Goal: Task Accomplishment & Management: Use online tool/utility

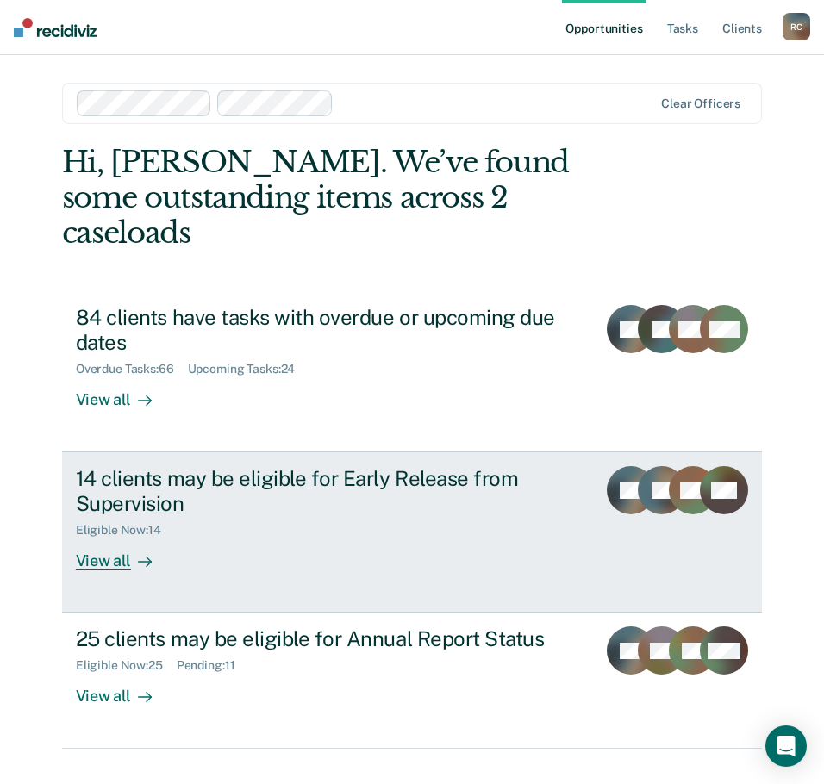
click at [91, 538] on div "View all" at bounding box center [124, 555] width 97 height 34
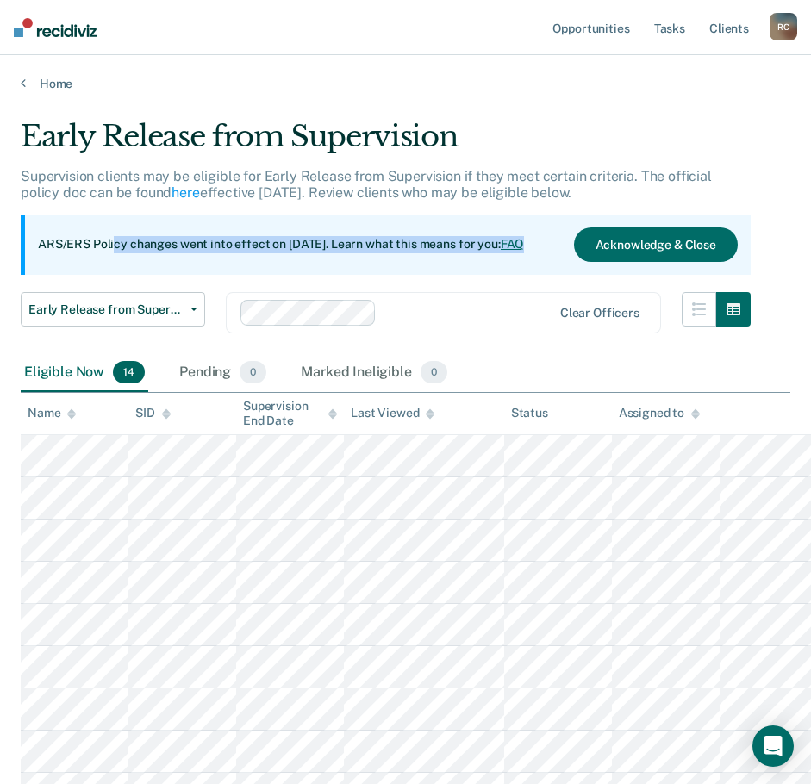
drag, startPoint x: 112, startPoint y: 249, endPoint x: 576, endPoint y: 238, distance: 463.8
click at [538, 240] on div "ARS/ERS Policy changes went into effect on [DATE]. Learn what this means for yo…" at bounding box center [288, 244] width 500 height 17
click at [682, 239] on button "Acknowledge & Close" at bounding box center [656, 245] width 164 height 34
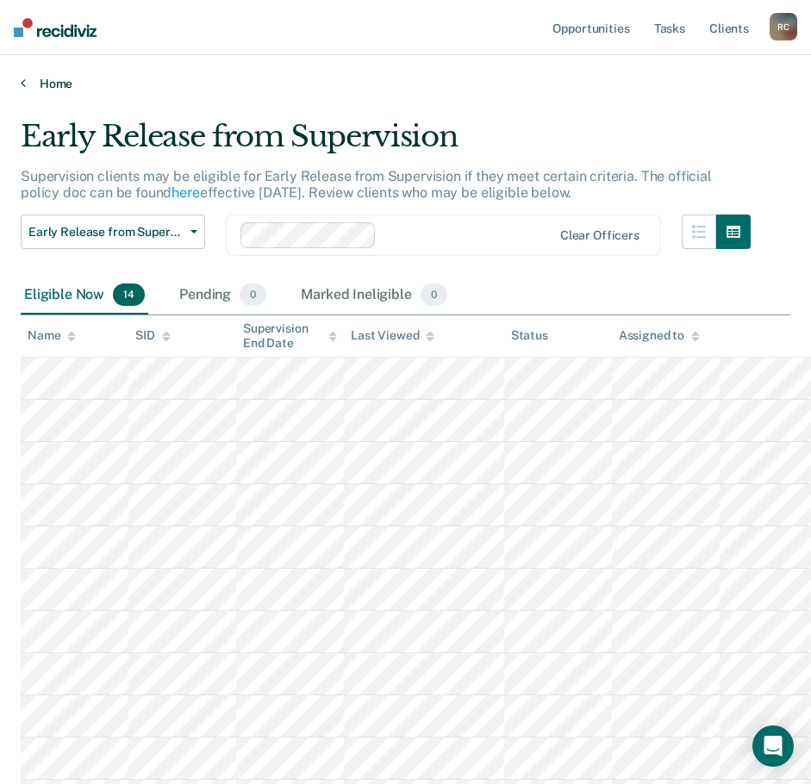
click at [28, 78] on link "Home" at bounding box center [406, 84] width 770 height 16
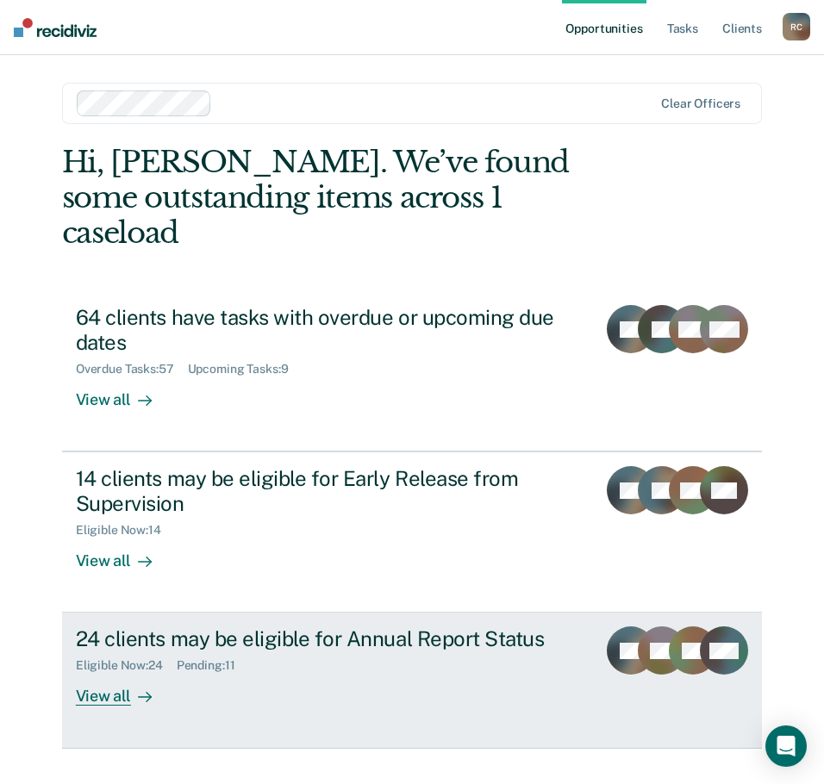
click at [105, 673] on div "View all" at bounding box center [124, 690] width 97 height 34
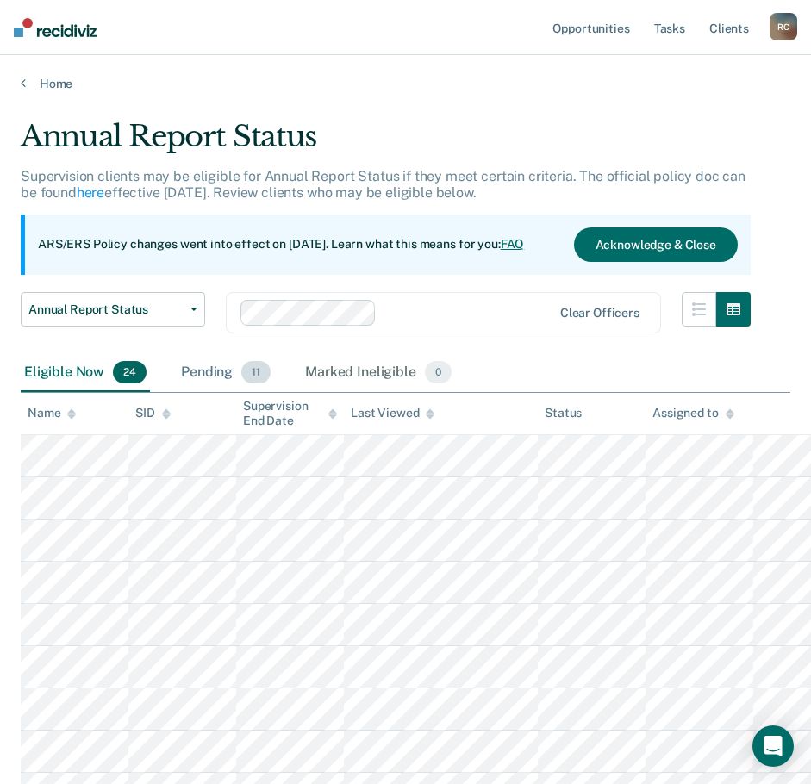
click at [252, 365] on span "11" at bounding box center [255, 372] width 29 height 22
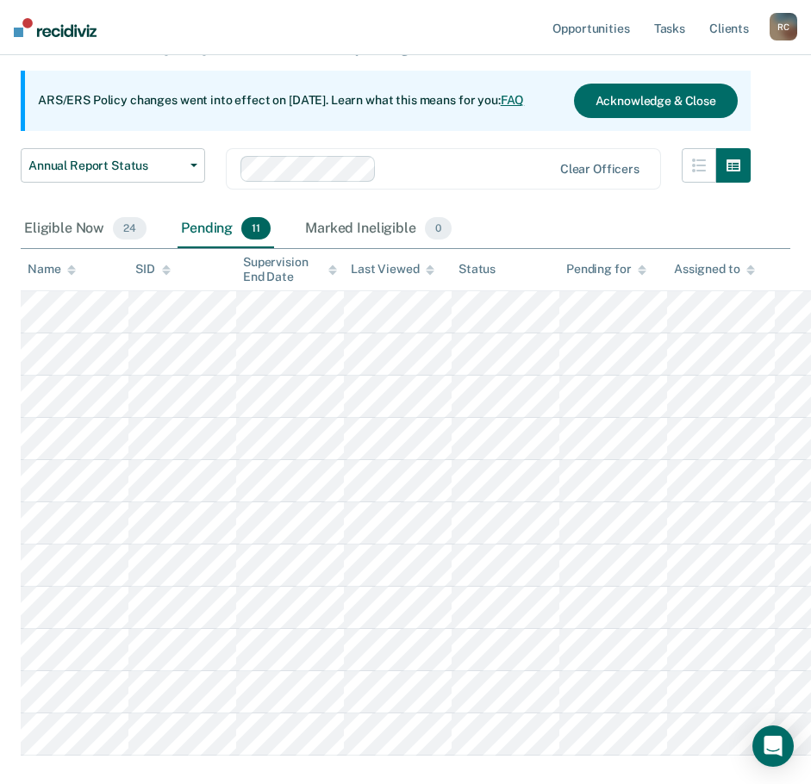
scroll to position [240, 0]
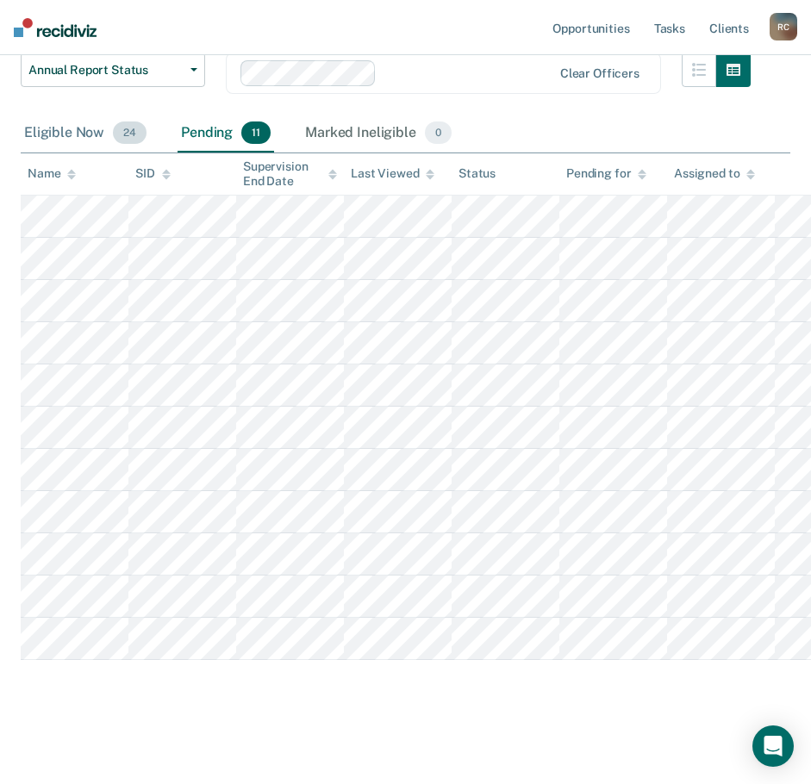
click at [89, 132] on div "Eligible Now 24" at bounding box center [85, 134] width 129 height 38
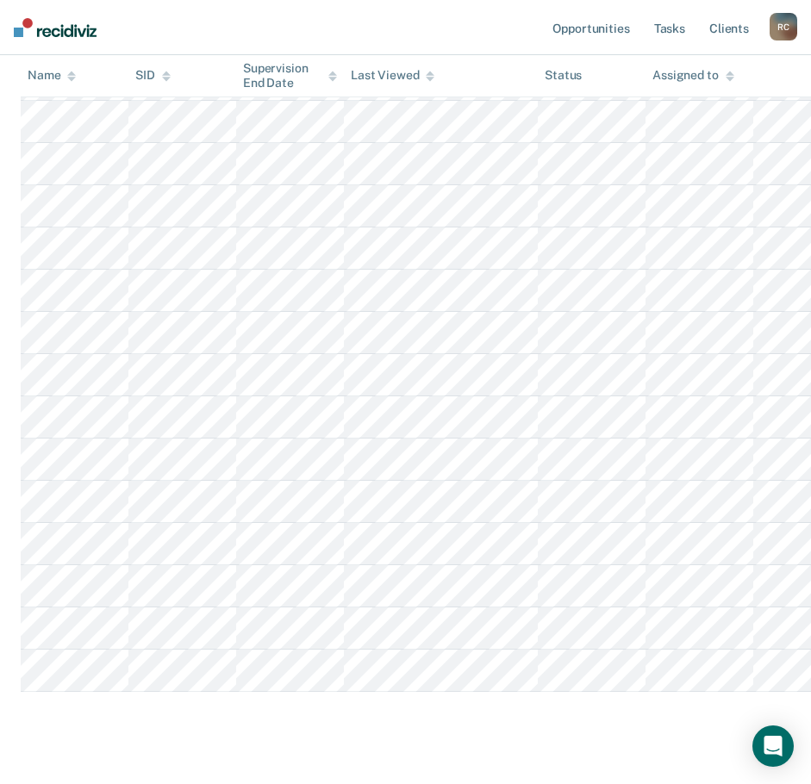
scroll to position [0, 0]
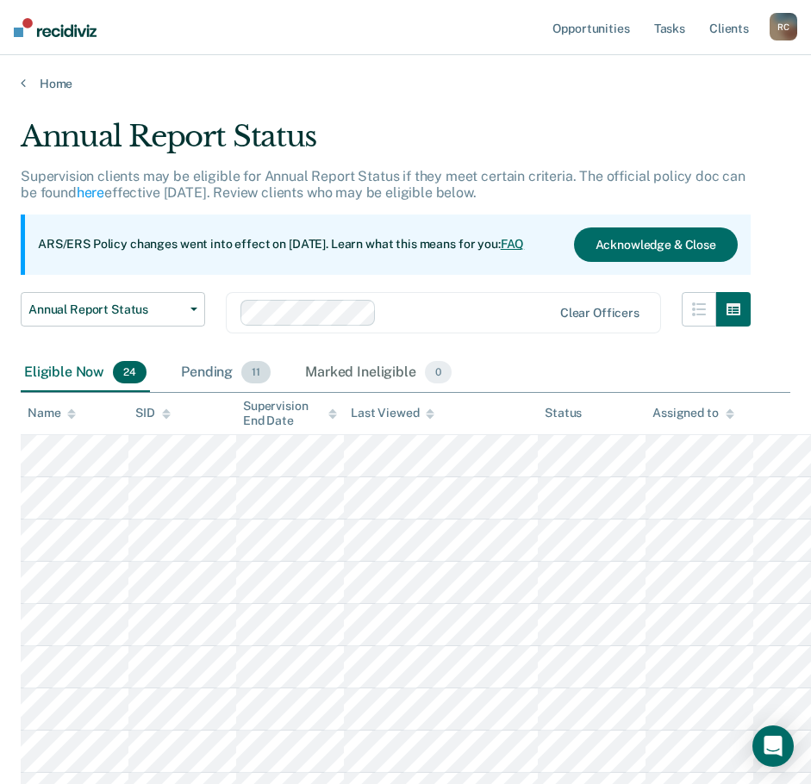
click at [231, 362] on div "Pending 11" at bounding box center [226, 373] width 97 height 38
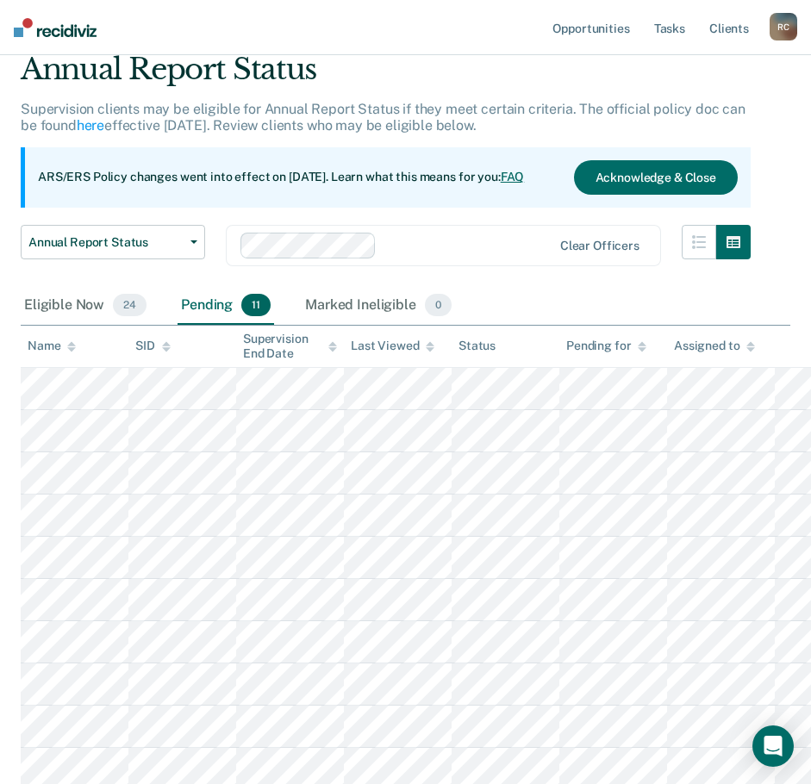
scroll to position [240, 0]
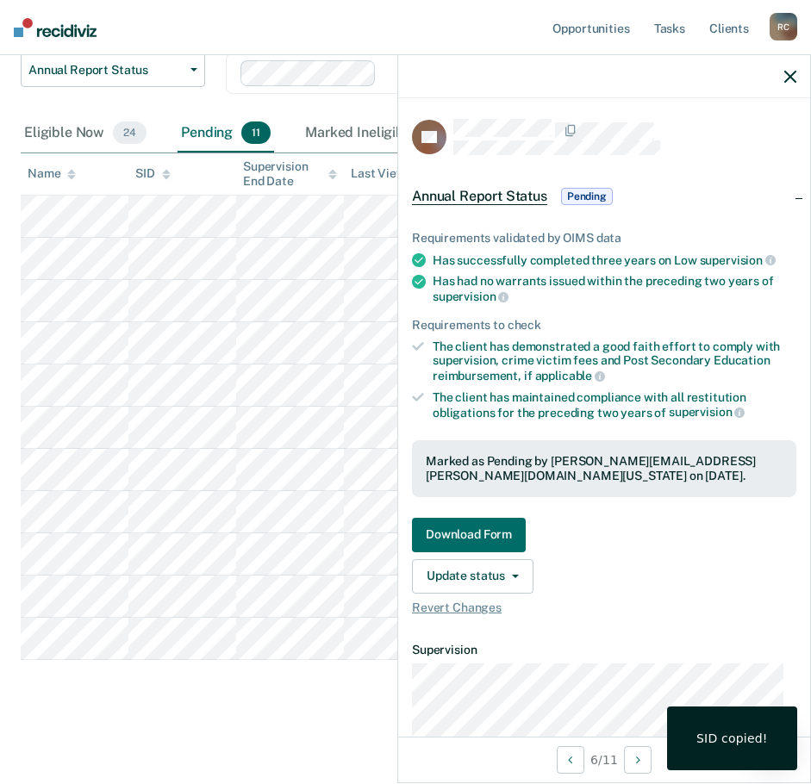
click at [791, 78] on icon "button" at bounding box center [790, 77] width 12 height 12
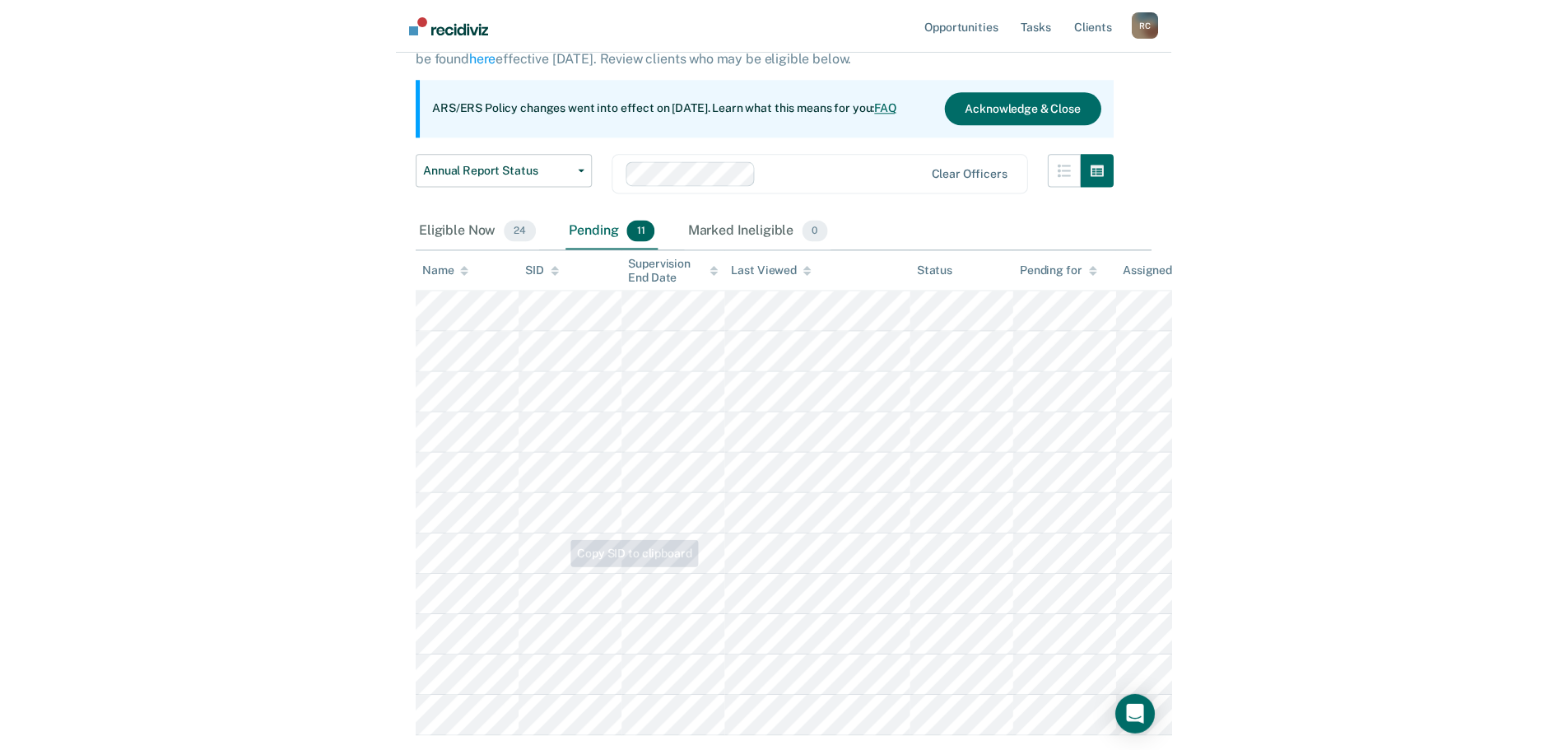
scroll to position [0, 0]
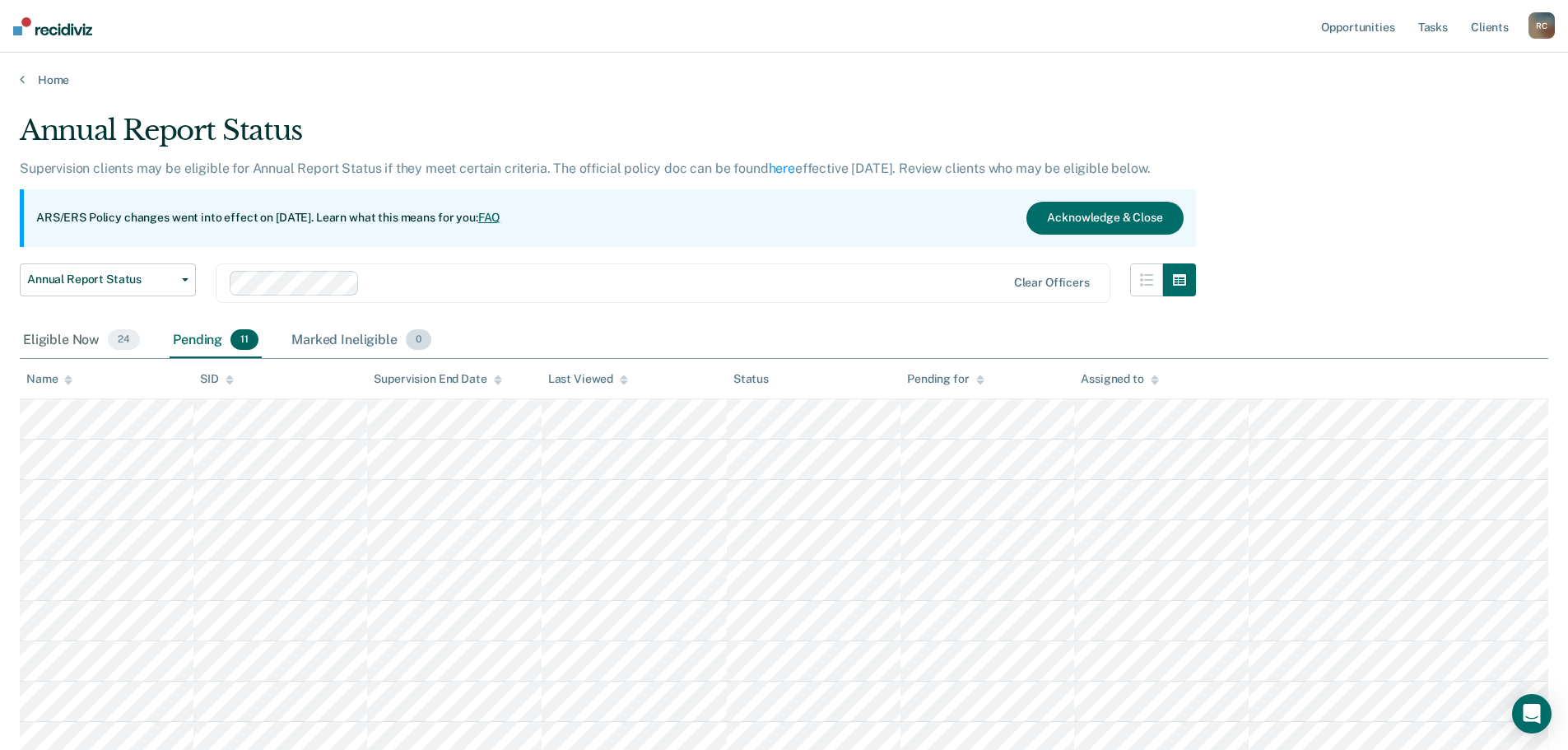
click at [394, 337] on div "Marked Ineligible 0" at bounding box center [361, 341] width 146 height 36
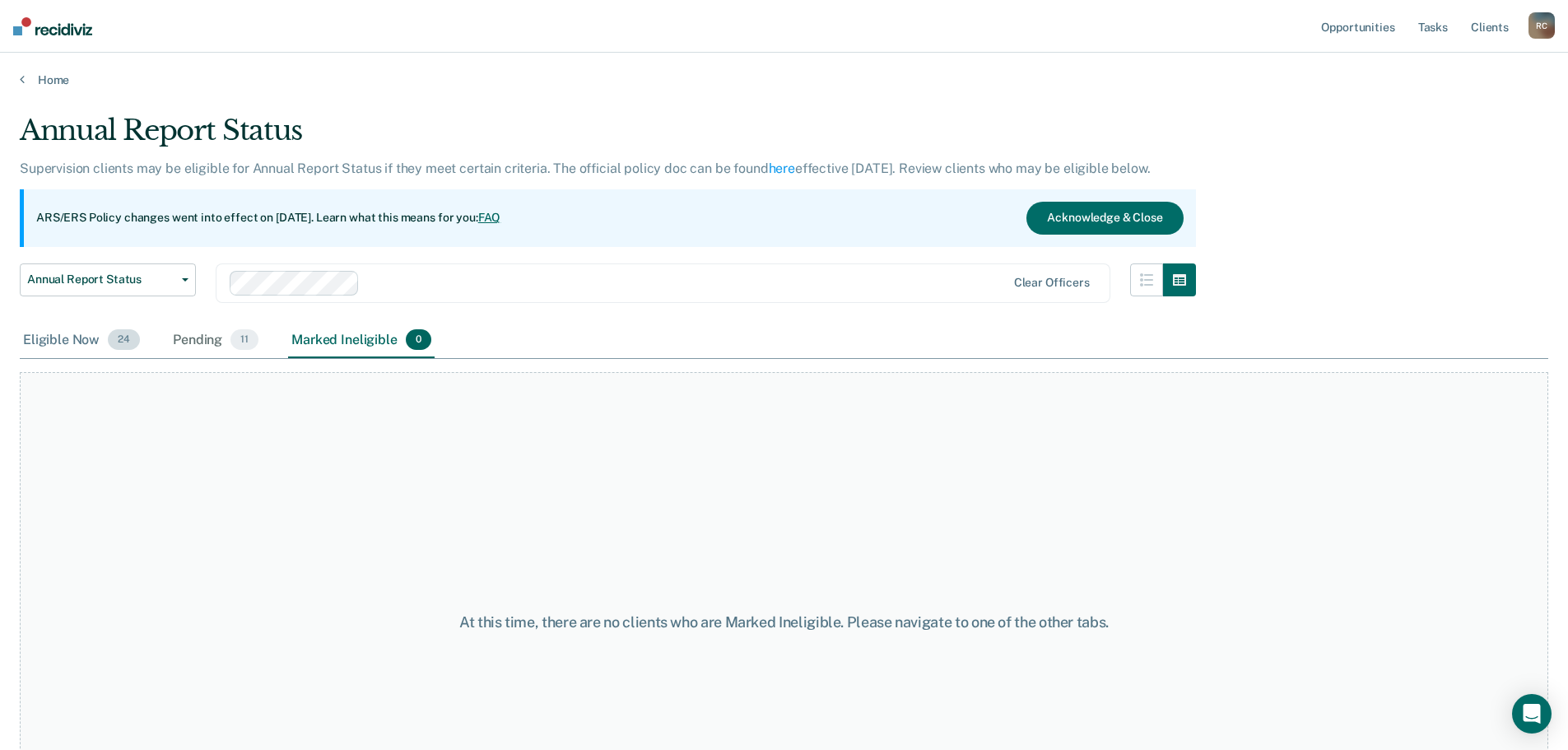
click at [103, 329] on div "Eligible Now 24" at bounding box center [81, 341] width 123 height 36
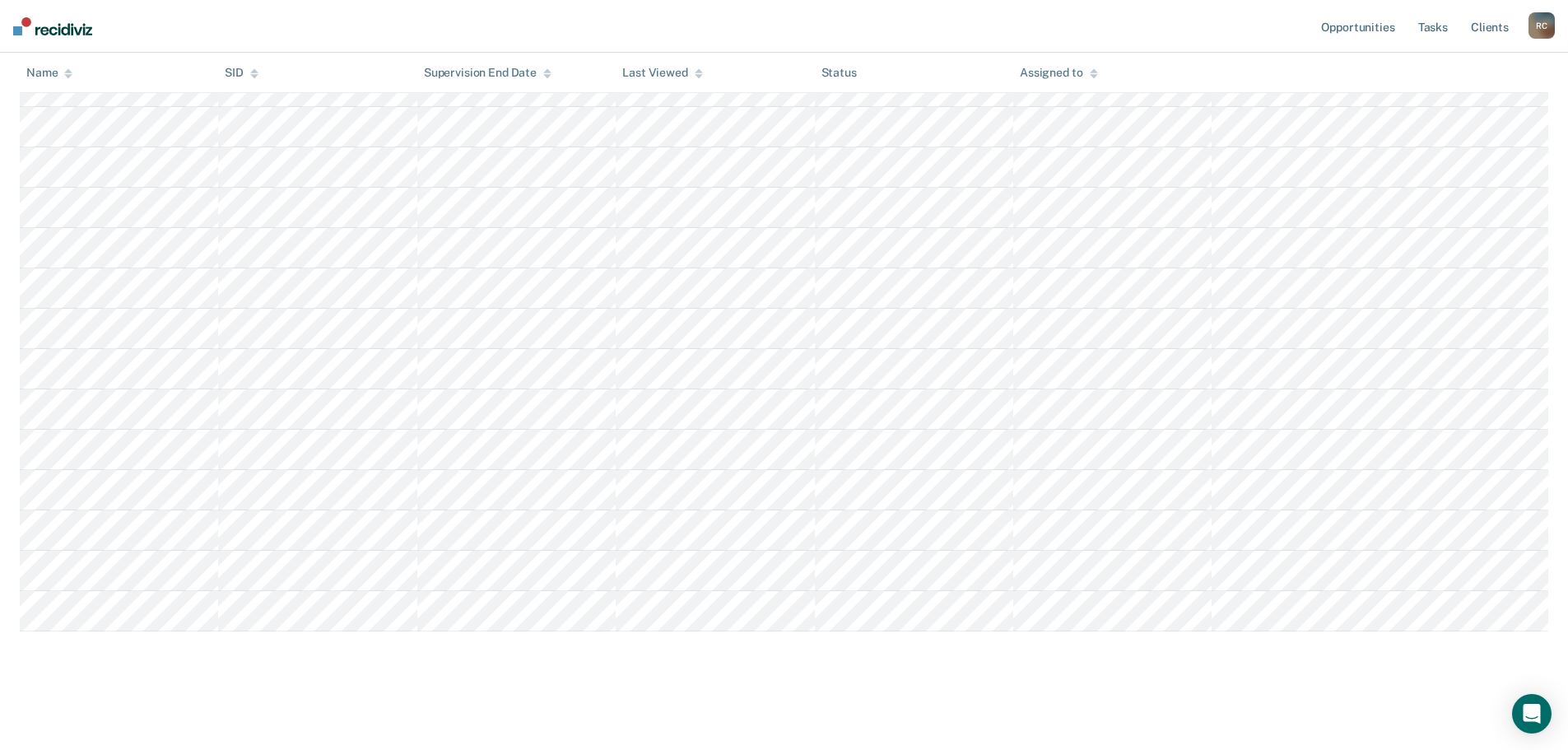
scroll to position [160, 0]
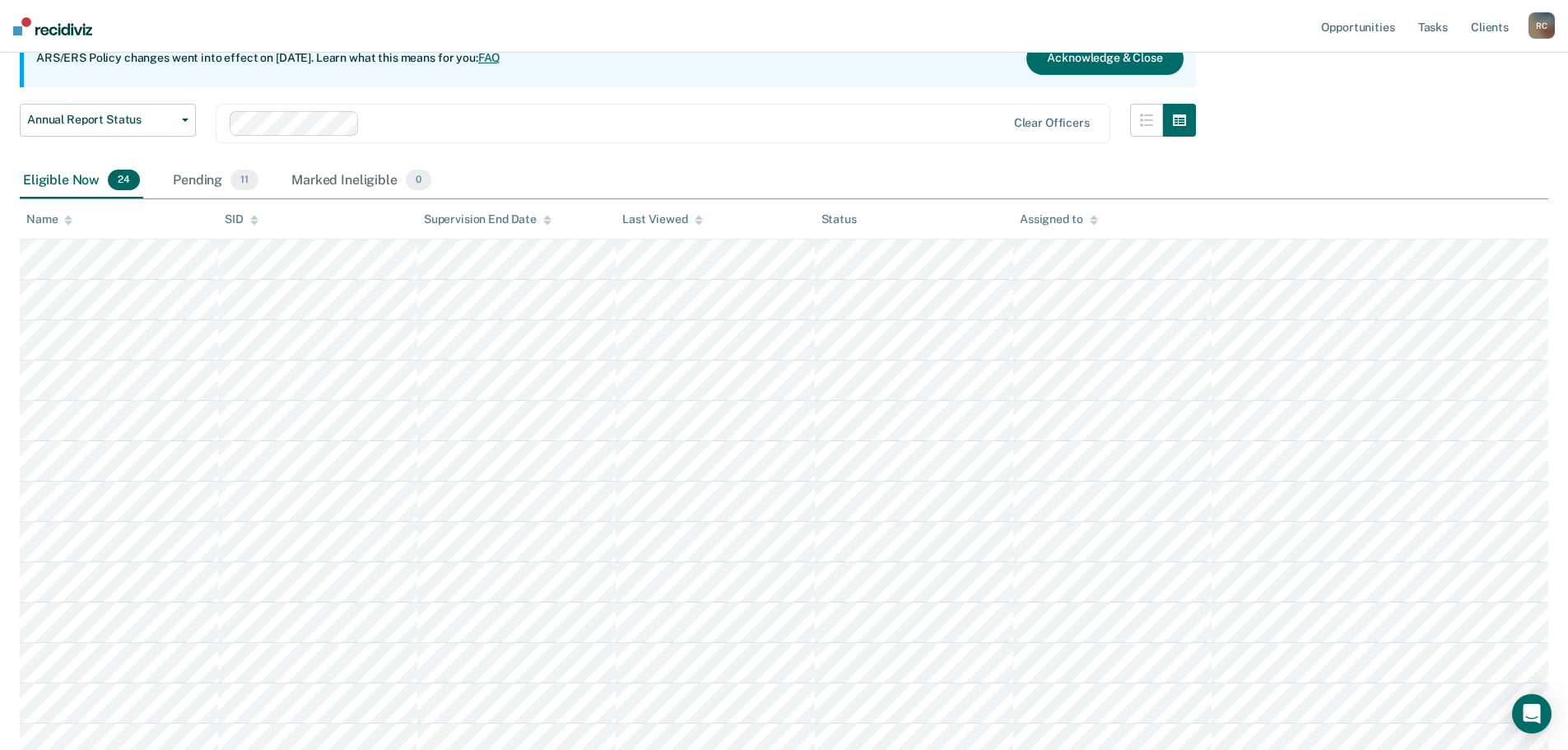
click at [69, 215] on icon at bounding box center [68, 220] width 9 height 11
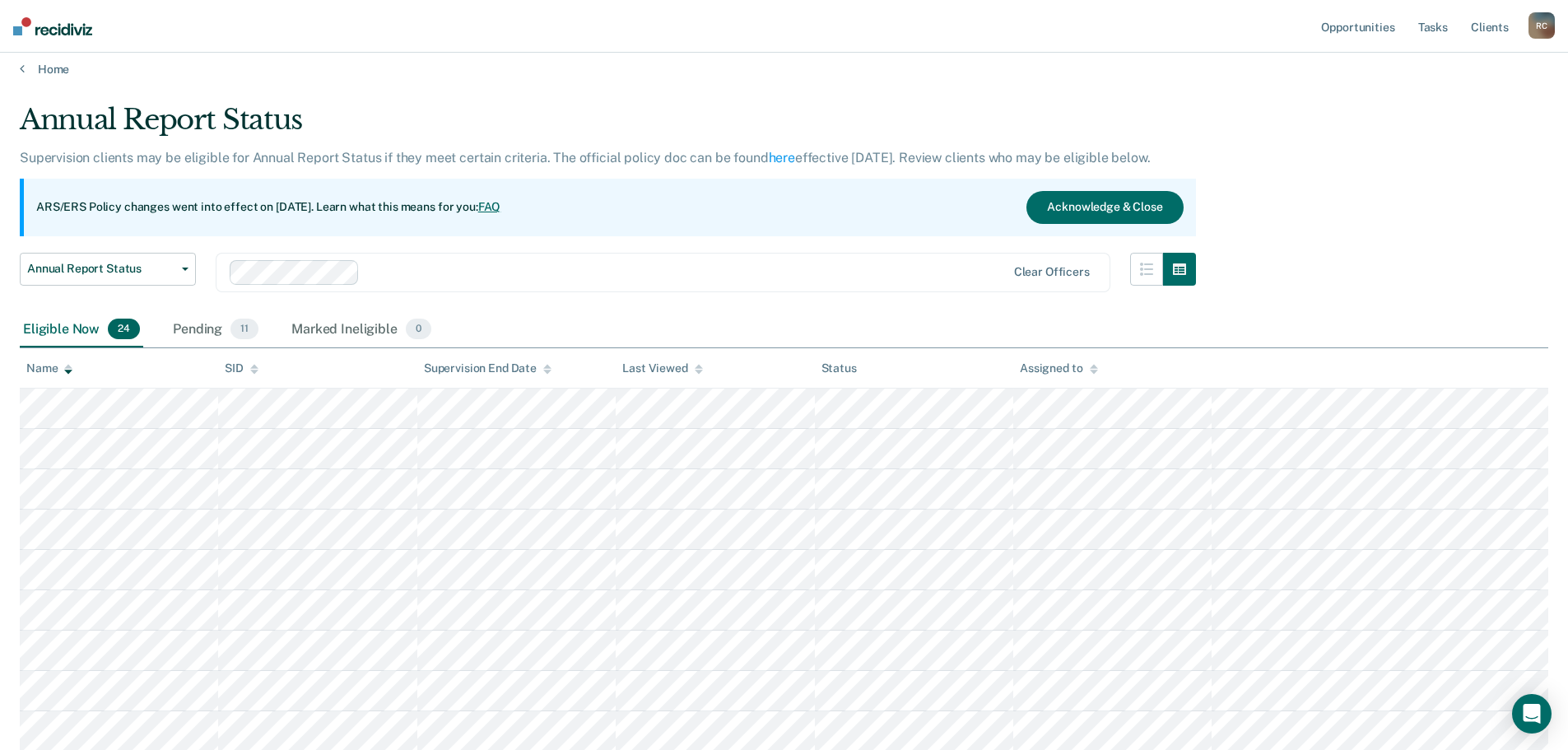
scroll to position [0, 0]
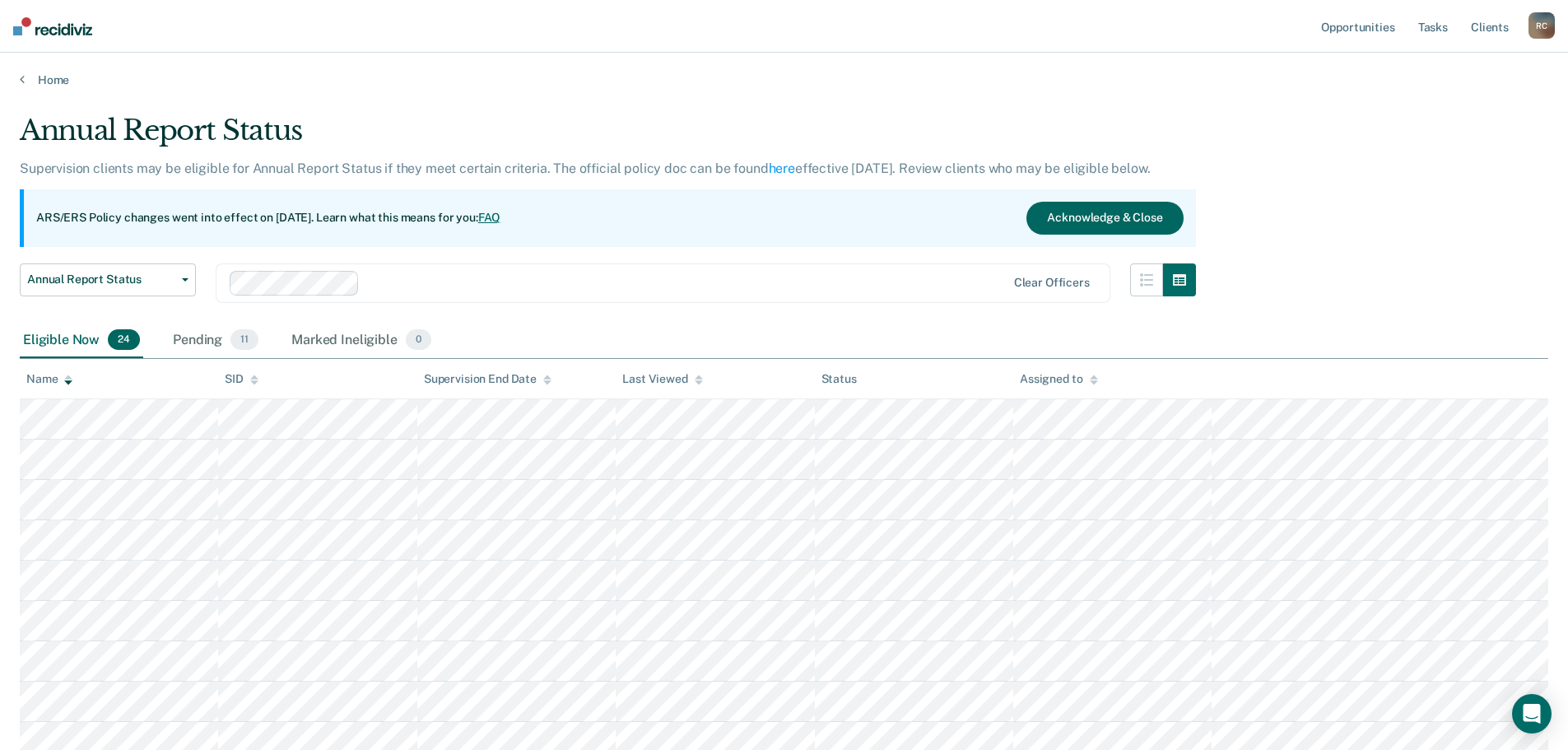
click at [786, 219] on button "Acknowledge & Close" at bounding box center [1105, 218] width 157 height 32
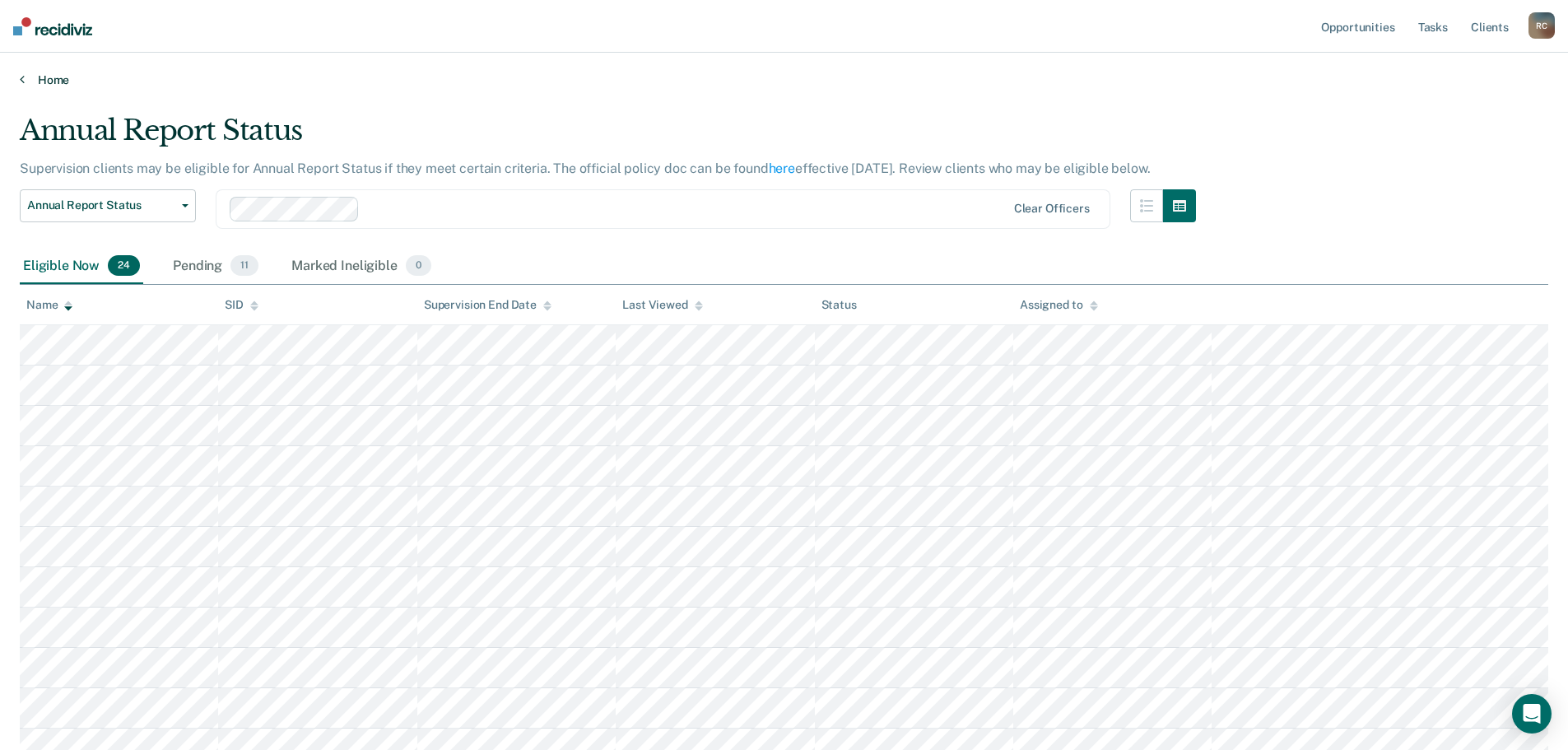
click at [39, 76] on link "Home" at bounding box center [784, 80] width 1528 height 15
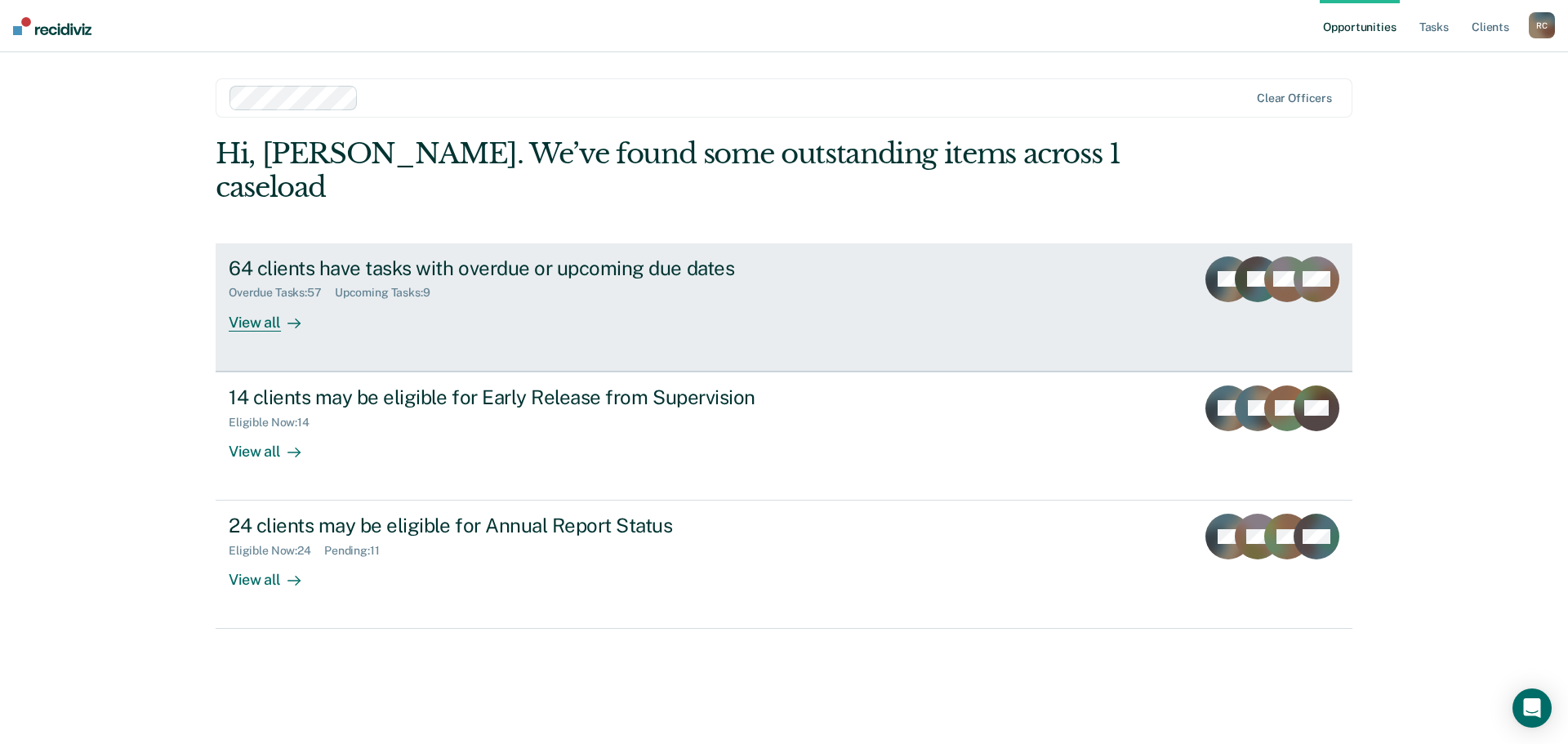
click at [260, 299] on div "View all" at bounding box center [274, 316] width 92 height 32
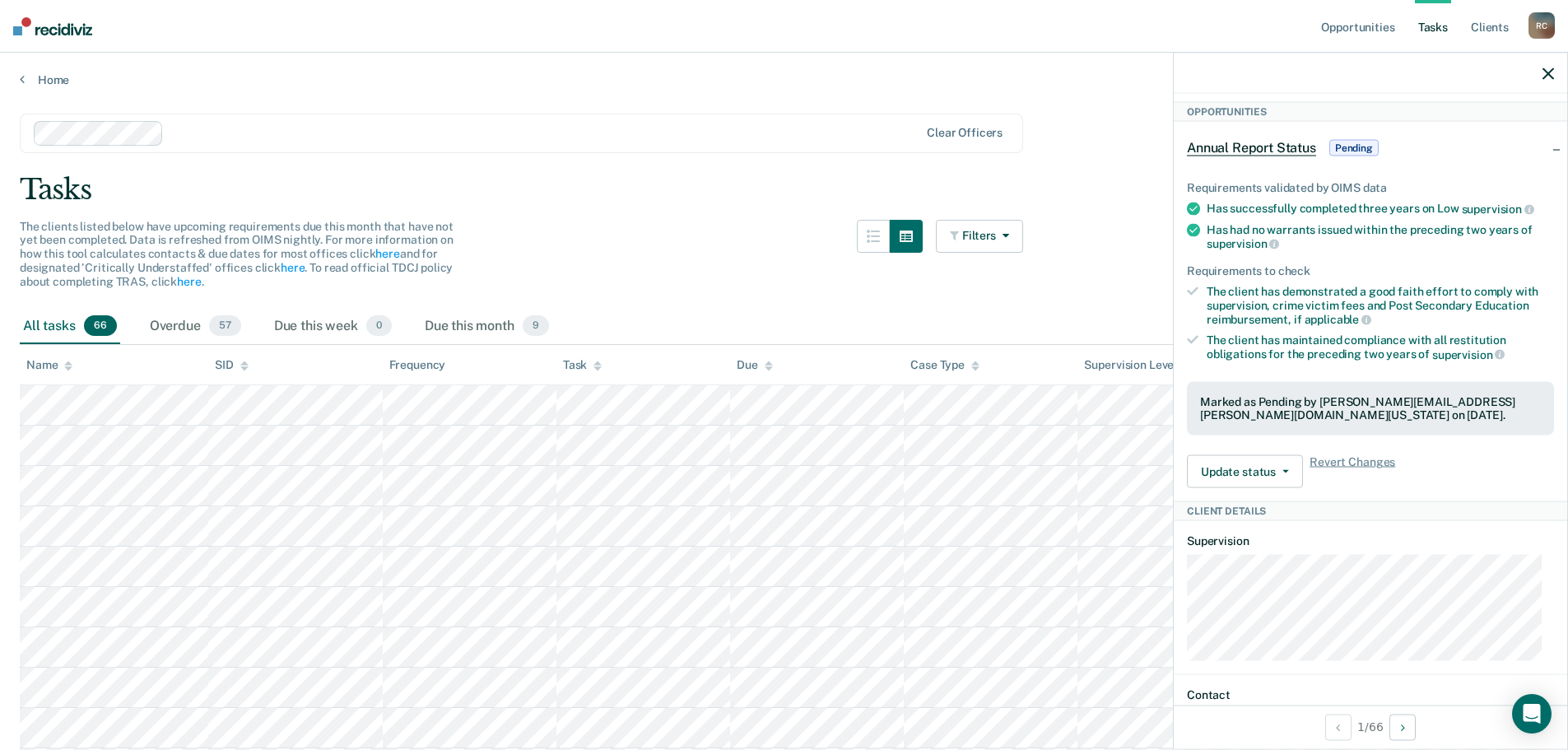
scroll to position [164, 0]
click at [786, 466] on button "Update status" at bounding box center [1245, 471] width 117 height 32
click at [786, 492] on div "Requirements validated by OIMS data Has successfully completed three years on L…" at bounding box center [1370, 327] width 393 height 347
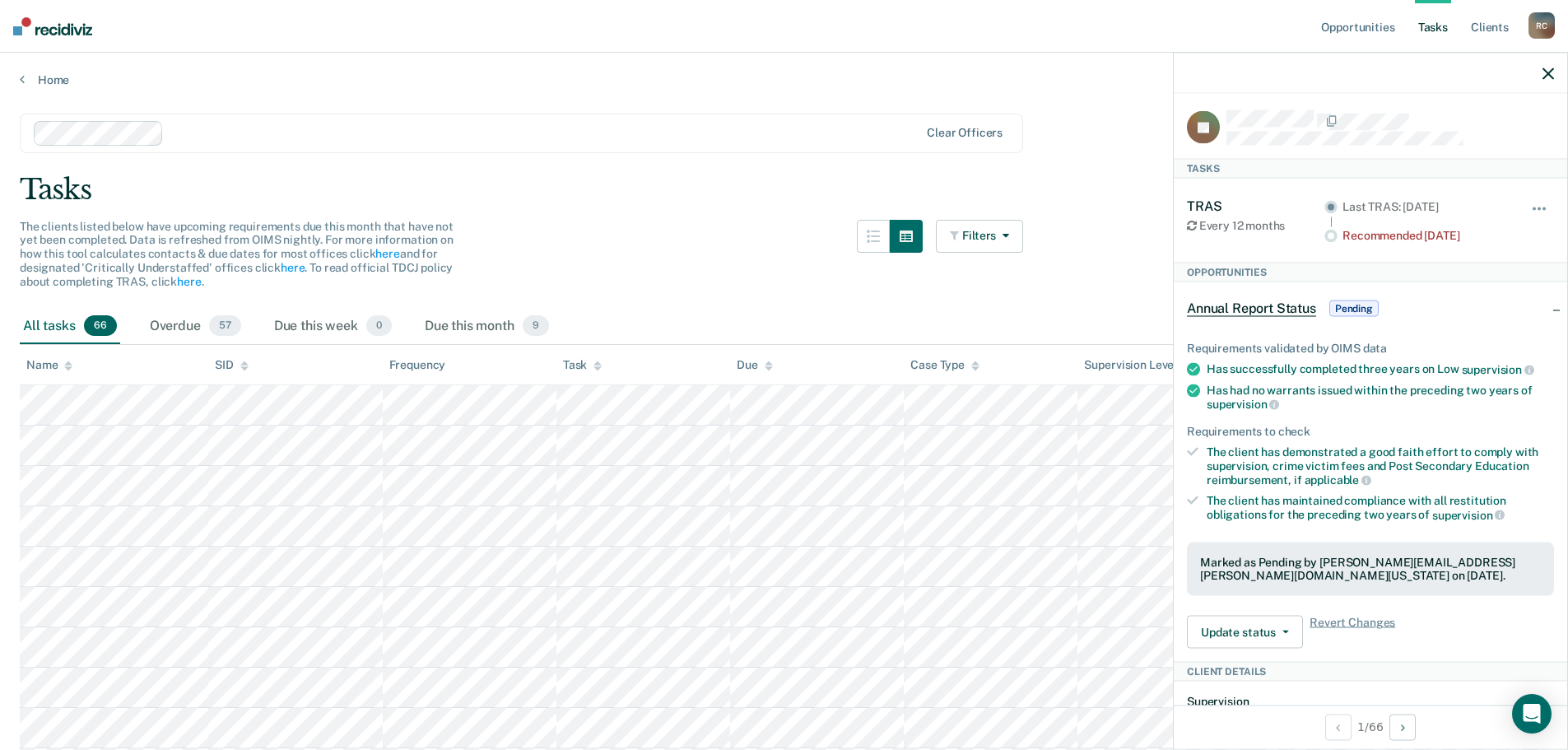
scroll to position [0, 0]
click at [786, 212] on button "button" at bounding box center [1539, 220] width 28 height 27
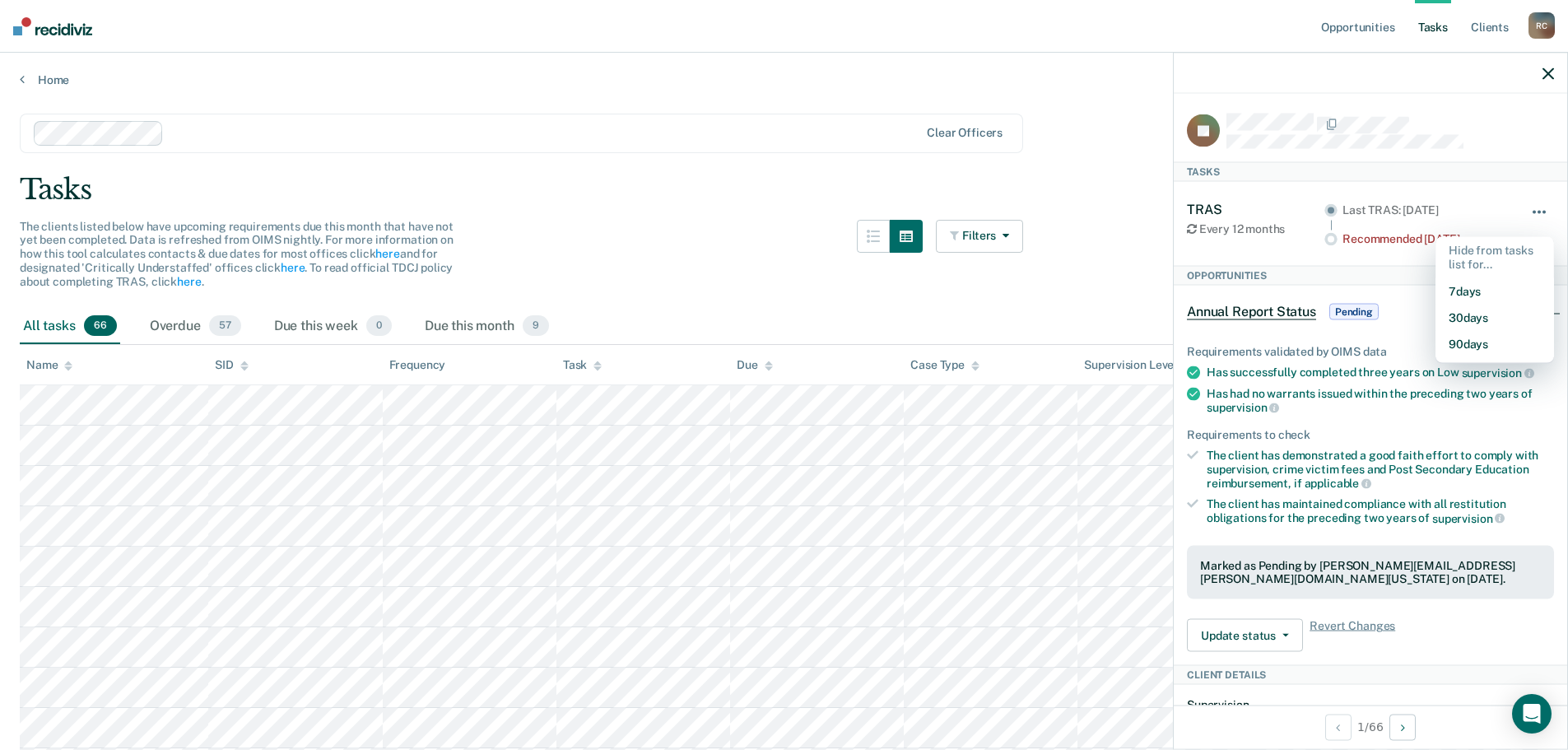
click at [786, 212] on button "button" at bounding box center [1539, 220] width 28 height 27
click at [786, 311] on div "Annual Report Status Pending" at bounding box center [1370, 311] width 393 height 53
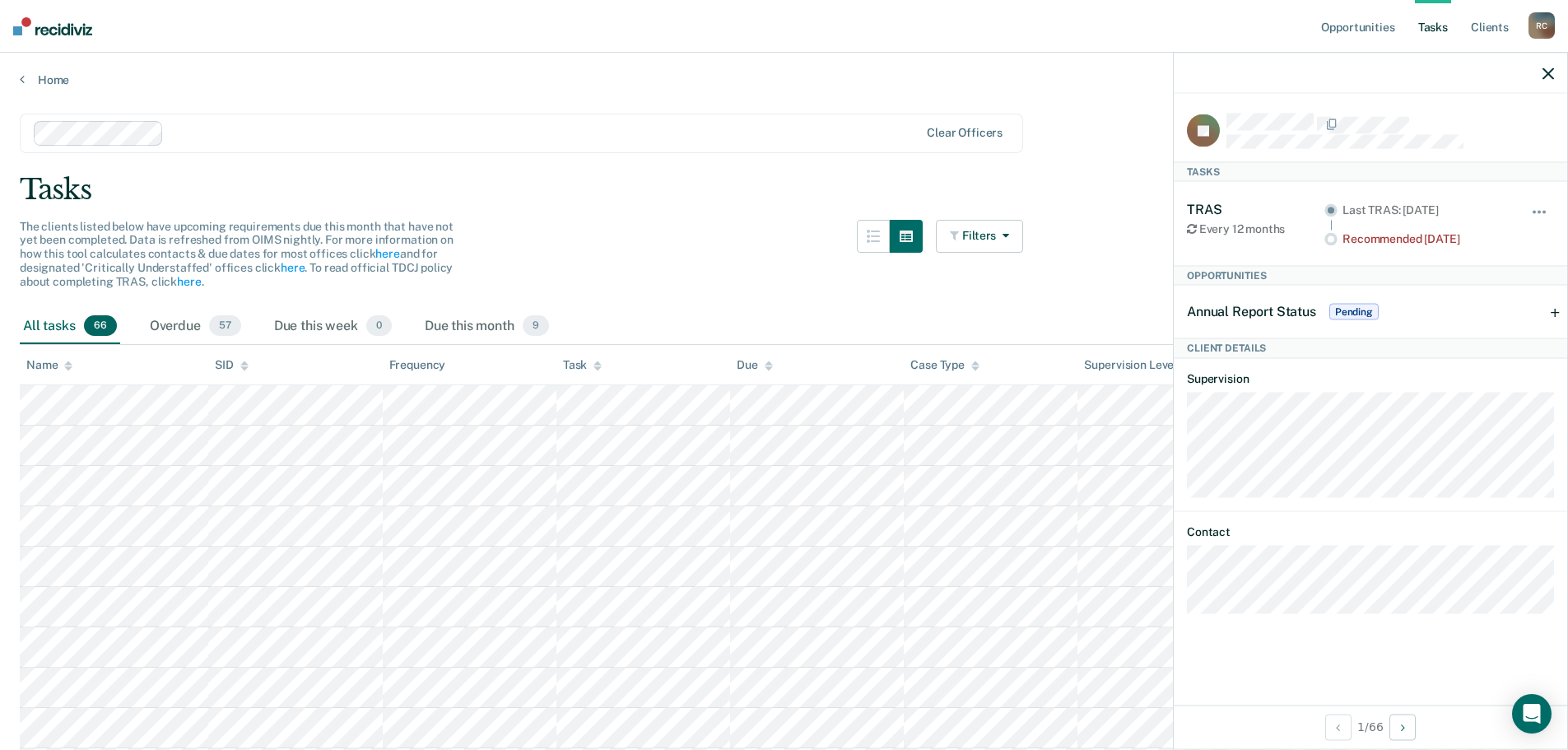
click at [786, 312] on div "Annual Report Status Pending" at bounding box center [1370, 311] width 393 height 53
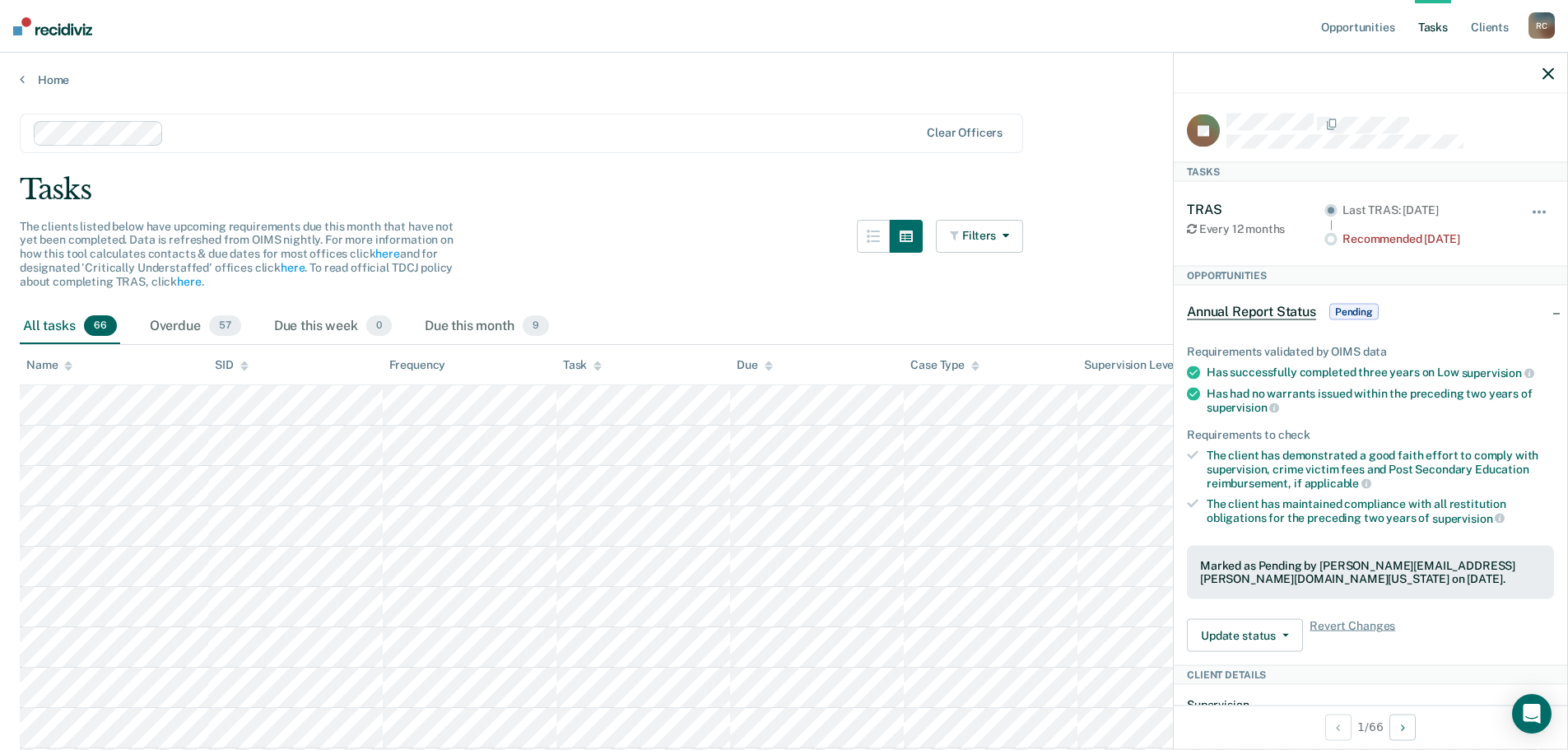
click at [786, 294] on div "Filters Contact Type Collateral Contact 0 ONLY Home Contact, Sch. 2 ONLY Home C…" at bounding box center [979, 264] width 87 height 89
click at [786, 80] on div at bounding box center [1370, 73] width 393 height 41
click at [786, 75] on div at bounding box center [1370, 73] width 393 height 41
click at [786, 72] on icon "button" at bounding box center [1548, 74] width 11 height 11
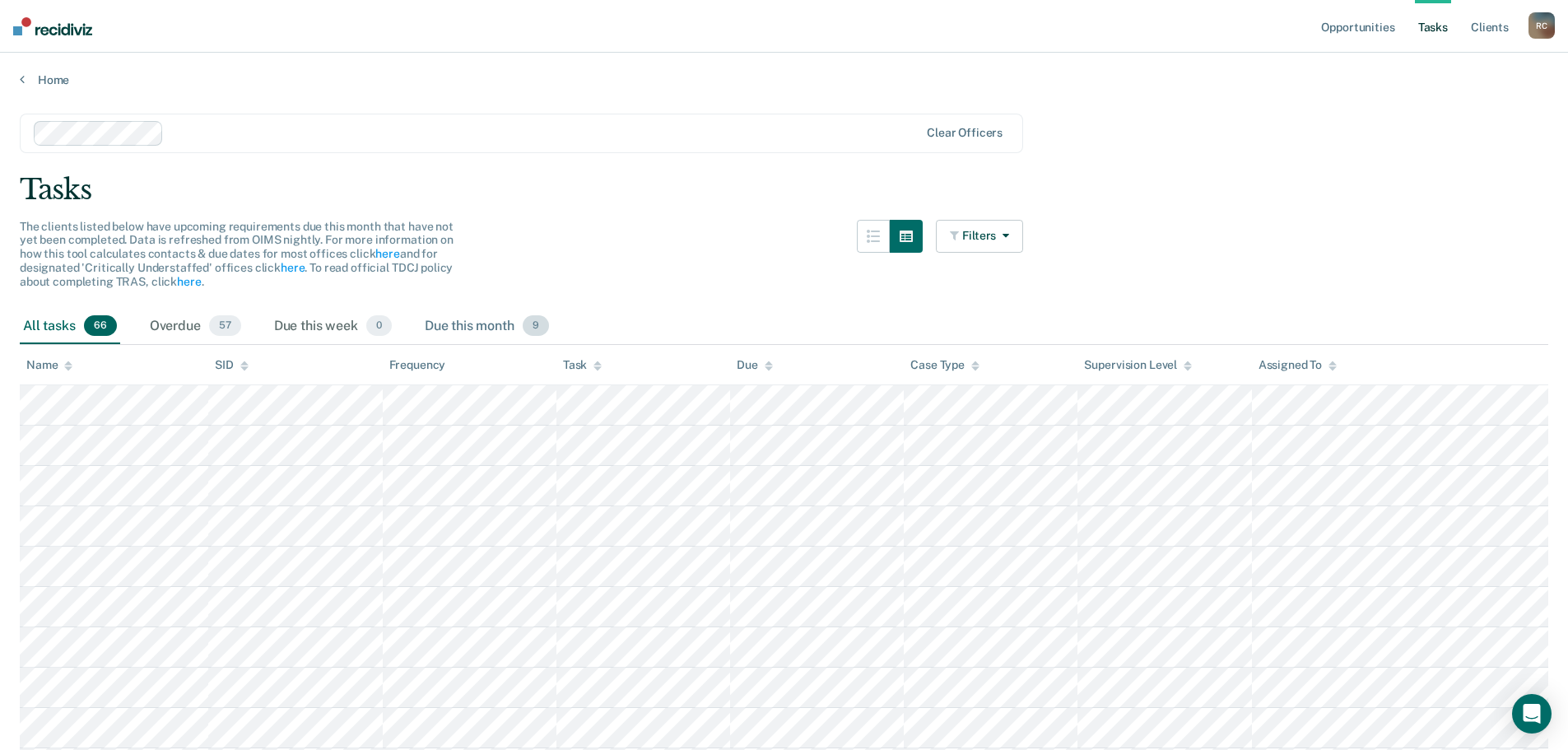
click at [490, 324] on div "Due this month 9" at bounding box center [486, 327] width 131 height 36
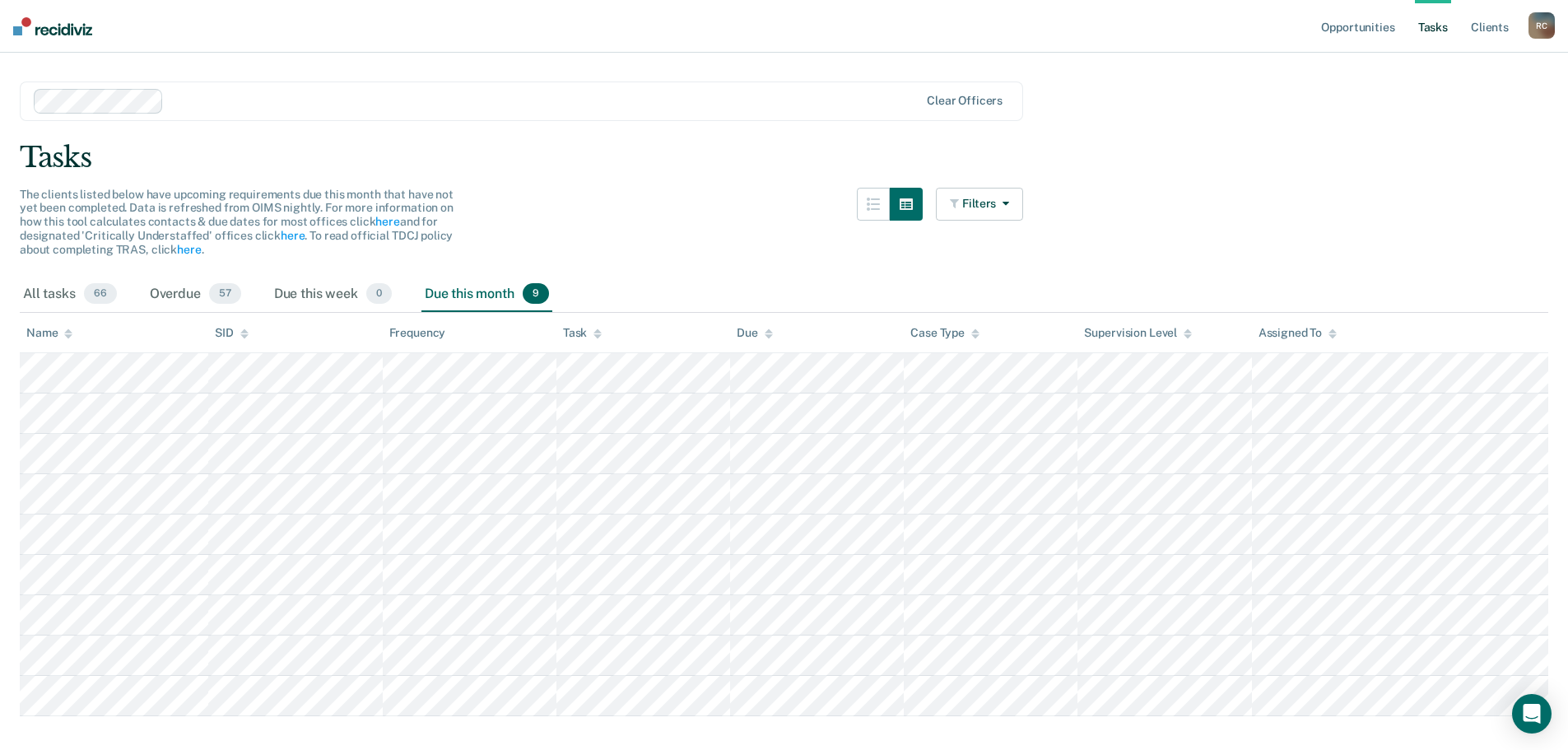
scroll to position [64, 0]
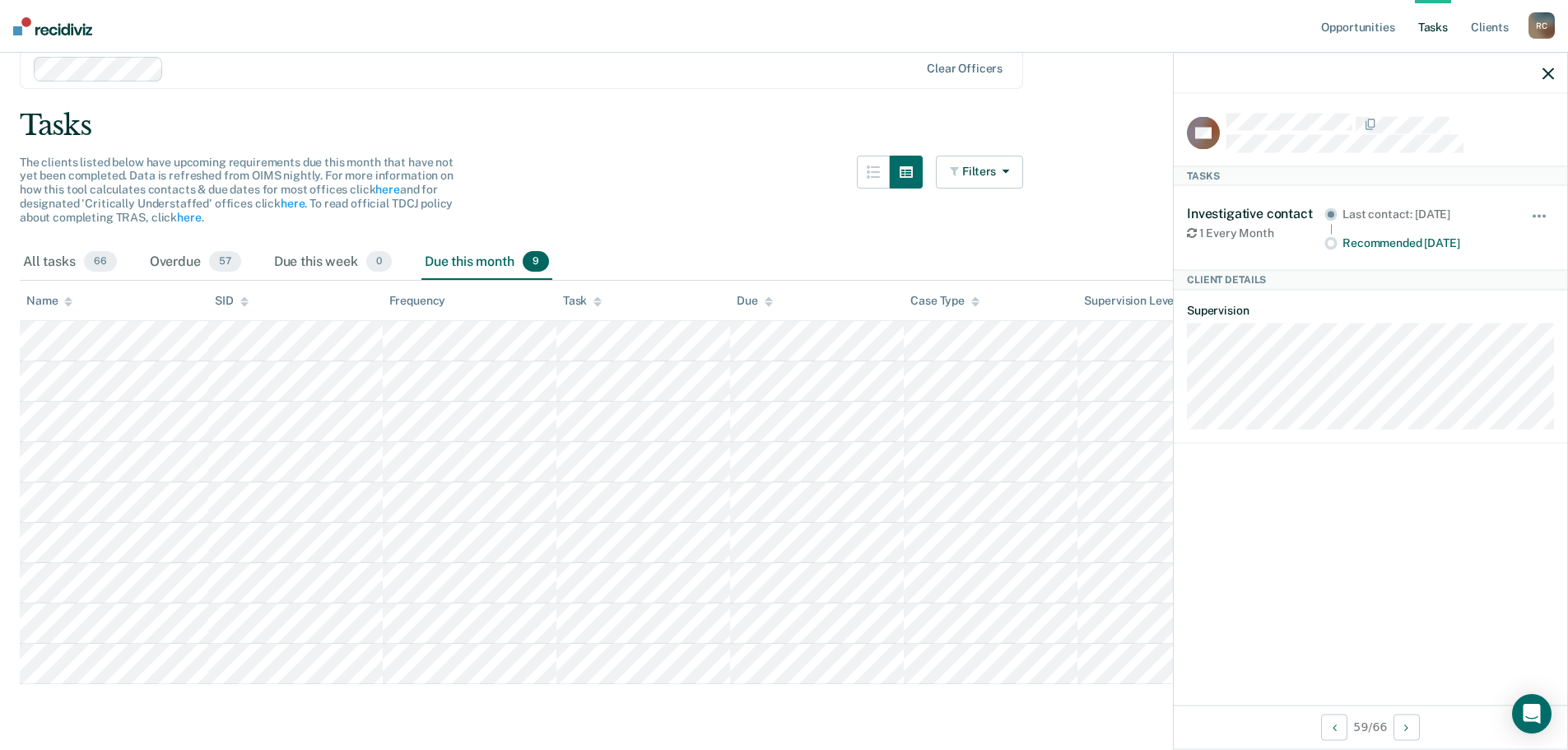
click at [551, 103] on main "Clear officers Tasks The clients listed below have upcoming requirements due th…" at bounding box center [784, 384] width 1568 height 722
